Goal: Navigation & Orientation: Understand site structure

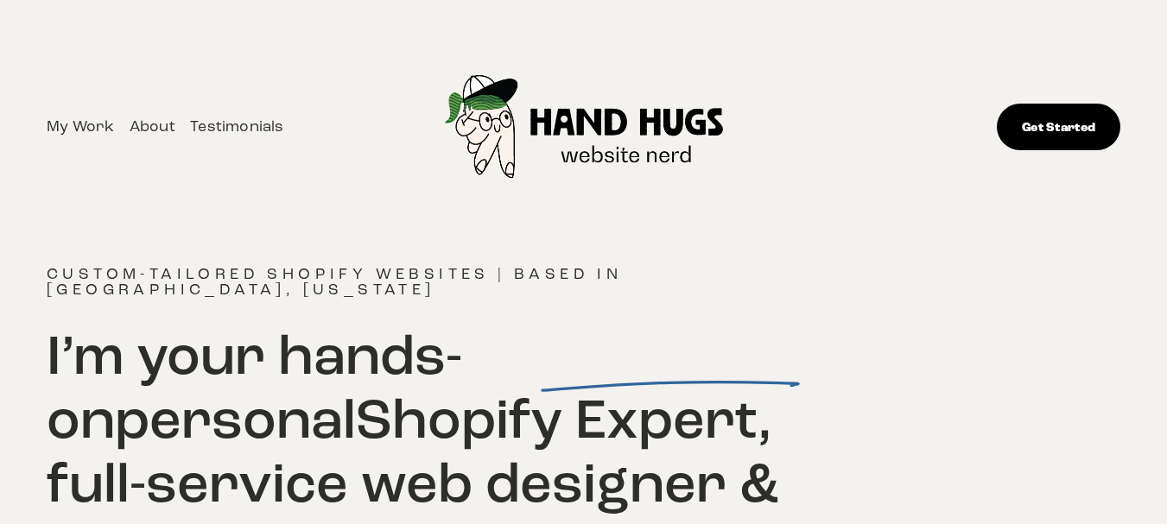
click at [1155, 61] on div "Skip to Content My Work About Testimonials" at bounding box center [583, 127] width 1167 height 254
click at [1145, 67] on div "Skip to Content My Work About Testimonials" at bounding box center [583, 127] width 1167 height 254
click at [1144, 67] on div "Skip to Content My Work About Testimonials" at bounding box center [583, 127] width 1167 height 254
